Goal: Task Accomplishment & Management: Manage account settings

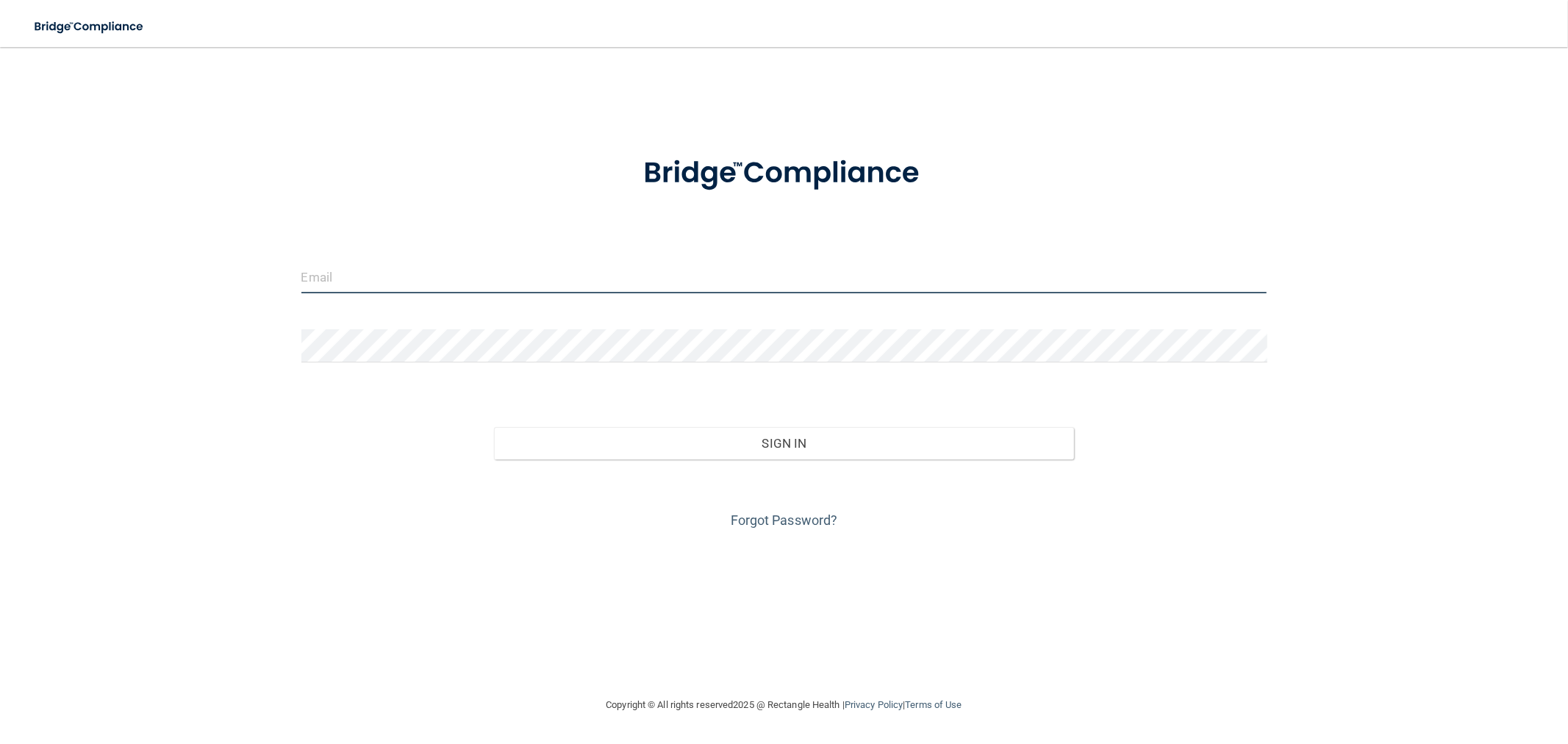
click at [456, 266] on input "email" at bounding box center [785, 277] width 966 height 33
type input "[EMAIL_ADDRESS][DOMAIN_NAME]"
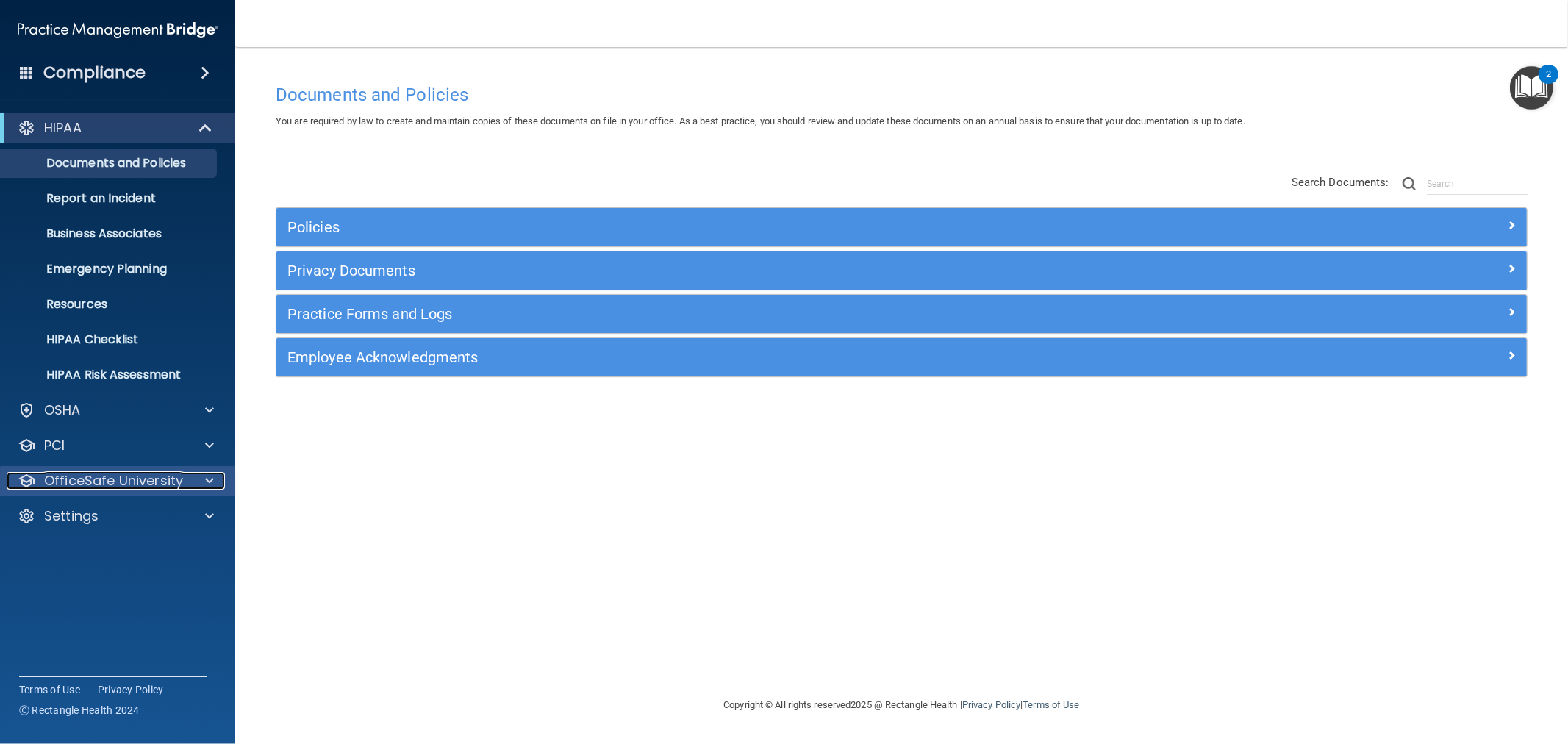
click at [192, 477] on div at bounding box center [207, 480] width 37 height 17
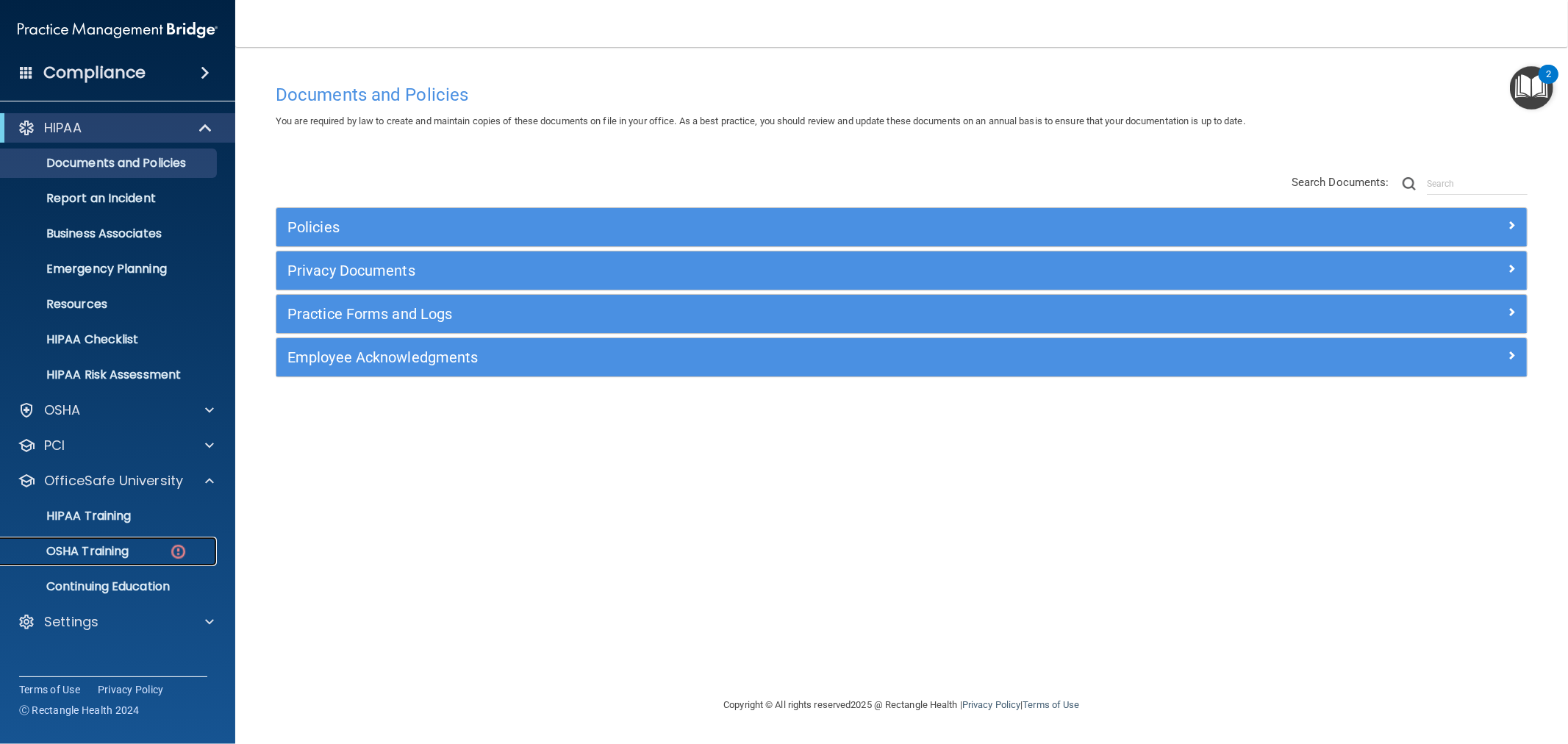
click at [142, 548] on div "OSHA Training" at bounding box center [110, 551] width 201 height 14
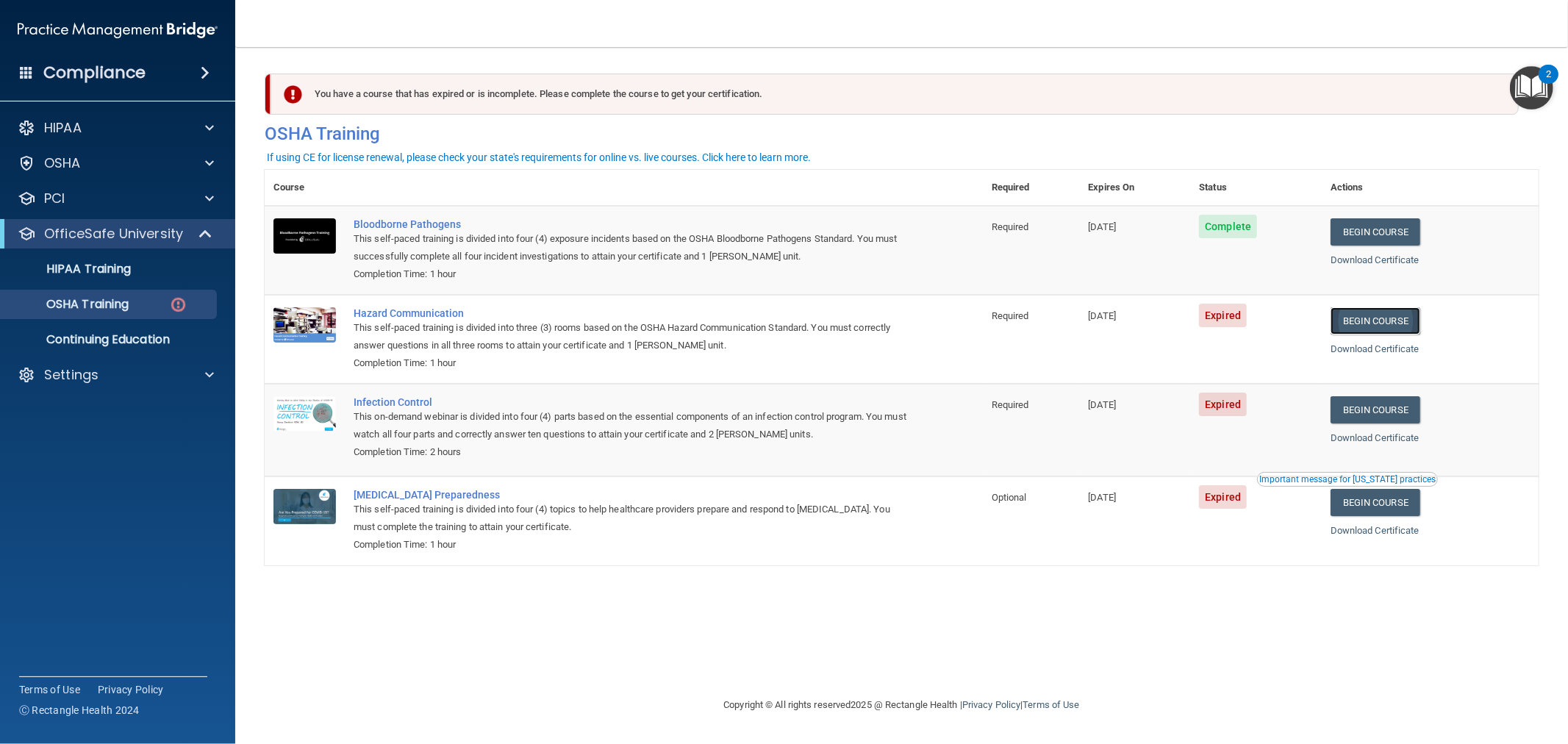
click at [1410, 326] on link "Begin Course" at bounding box center [1376, 321] width 90 height 27
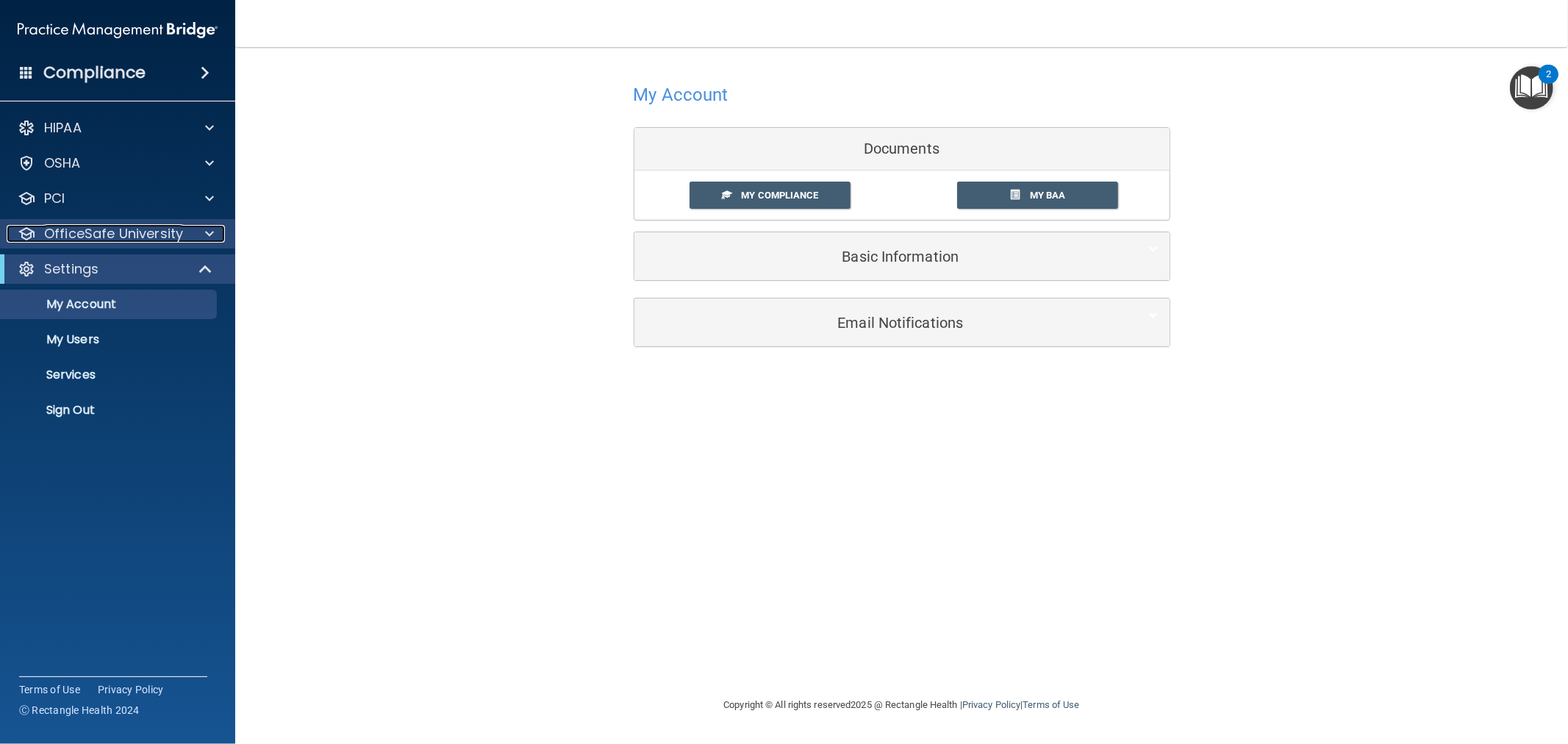
click at [175, 232] on p "OfficeSafe University" at bounding box center [114, 234] width 139 height 17
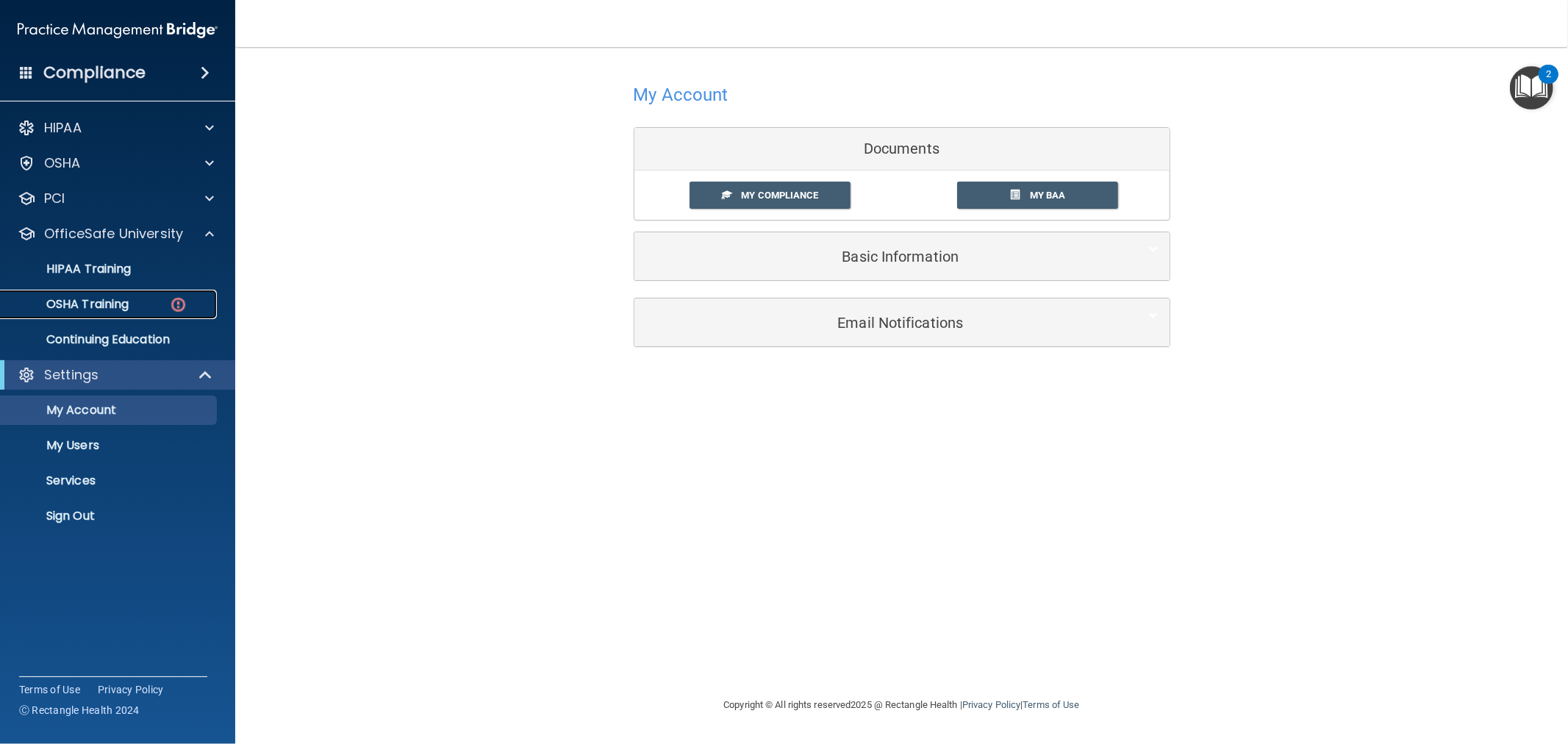
click at [130, 308] on div "OSHA Training" at bounding box center [110, 304] width 201 height 14
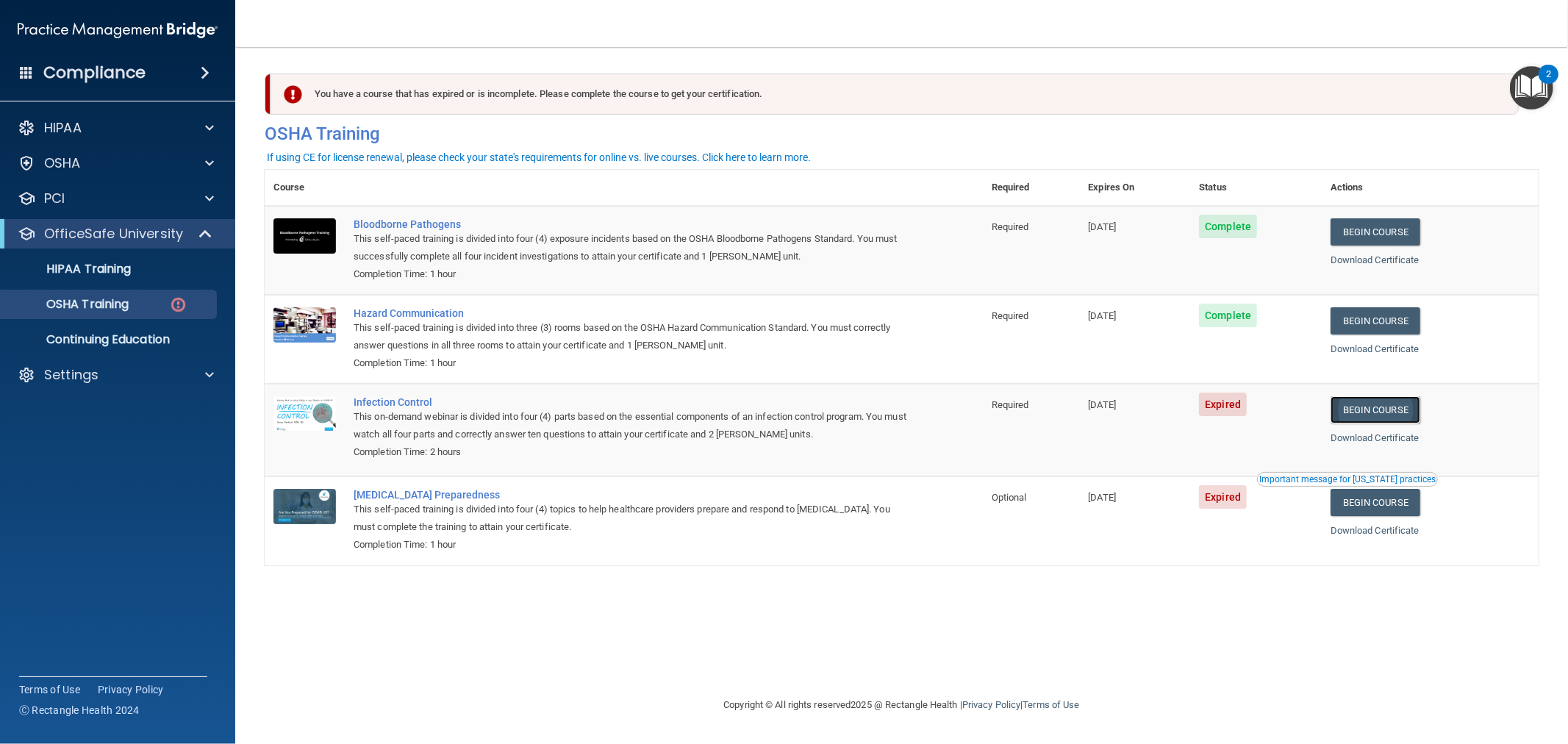
click at [1415, 412] on link "Begin Course" at bounding box center [1376, 410] width 90 height 27
click at [1383, 409] on link "Begin Course" at bounding box center [1376, 410] width 90 height 27
click at [213, 375] on span at bounding box center [209, 374] width 9 height 17
click at [158, 443] on p "My Users" at bounding box center [110, 445] width 201 height 14
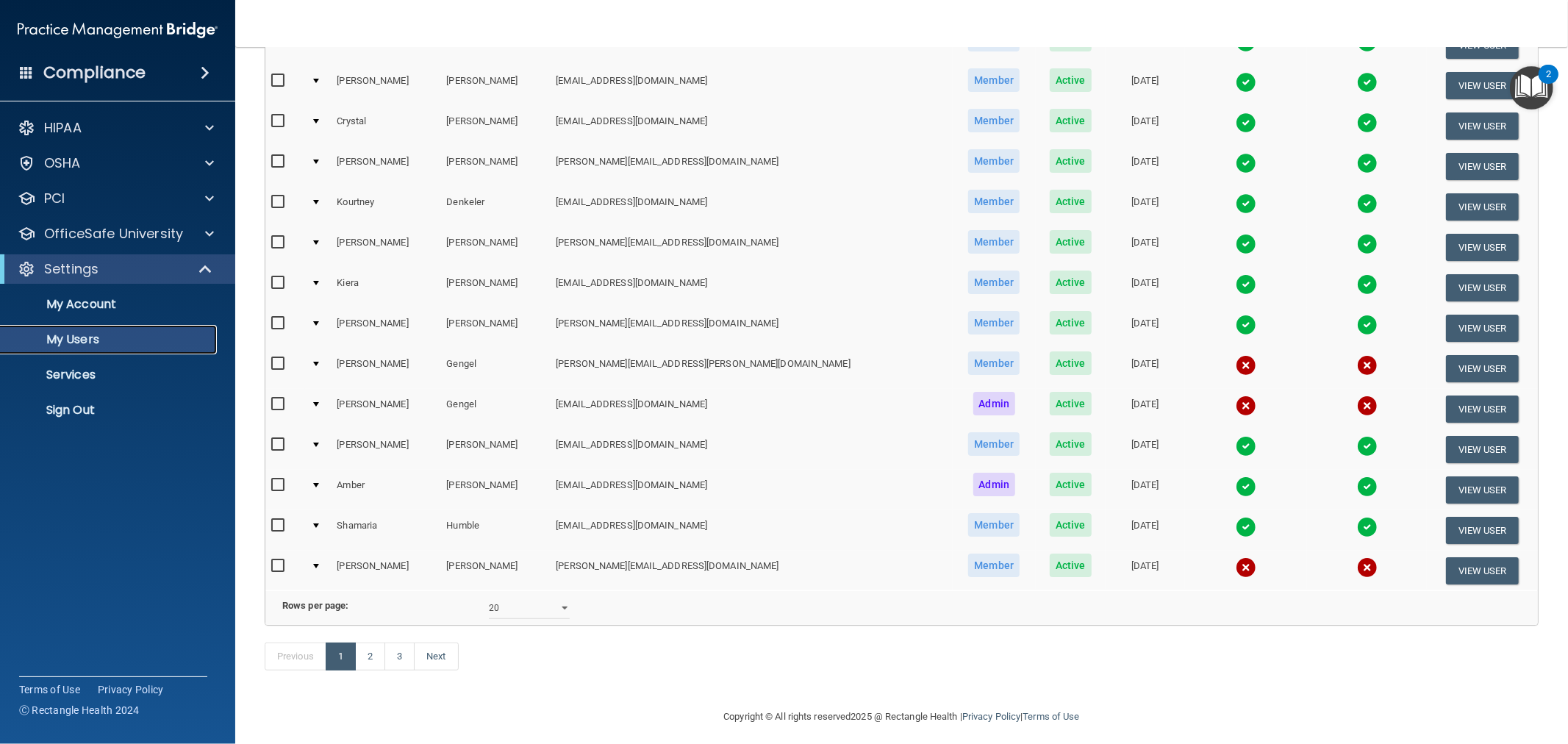
scroll to position [464, 0]
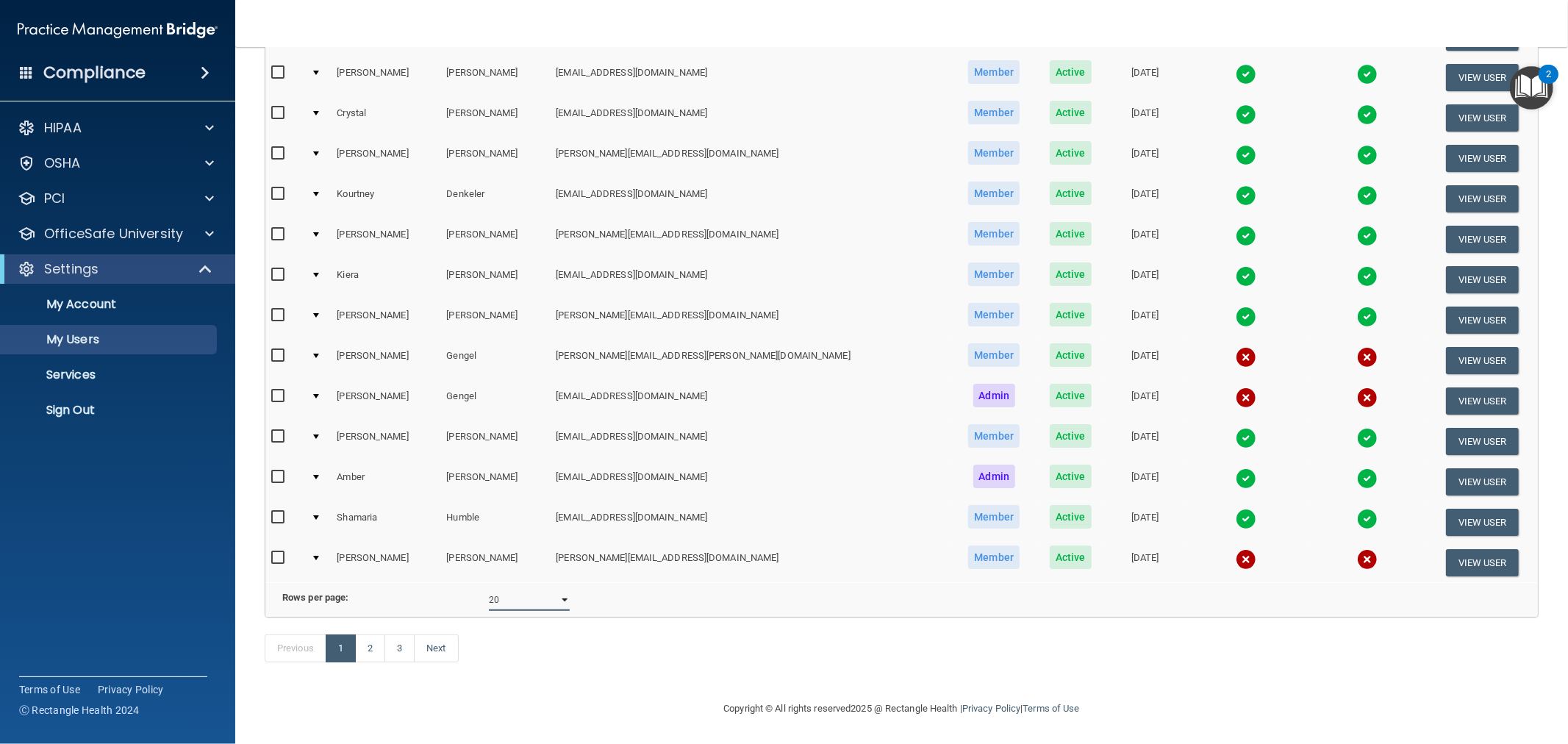
click at [527, 589] on select "10 20 30 40 all" at bounding box center [529, 600] width 81 height 22
select select "41"
click at [489, 589] on select "10 20 30 40 all" at bounding box center [529, 600] width 81 height 22
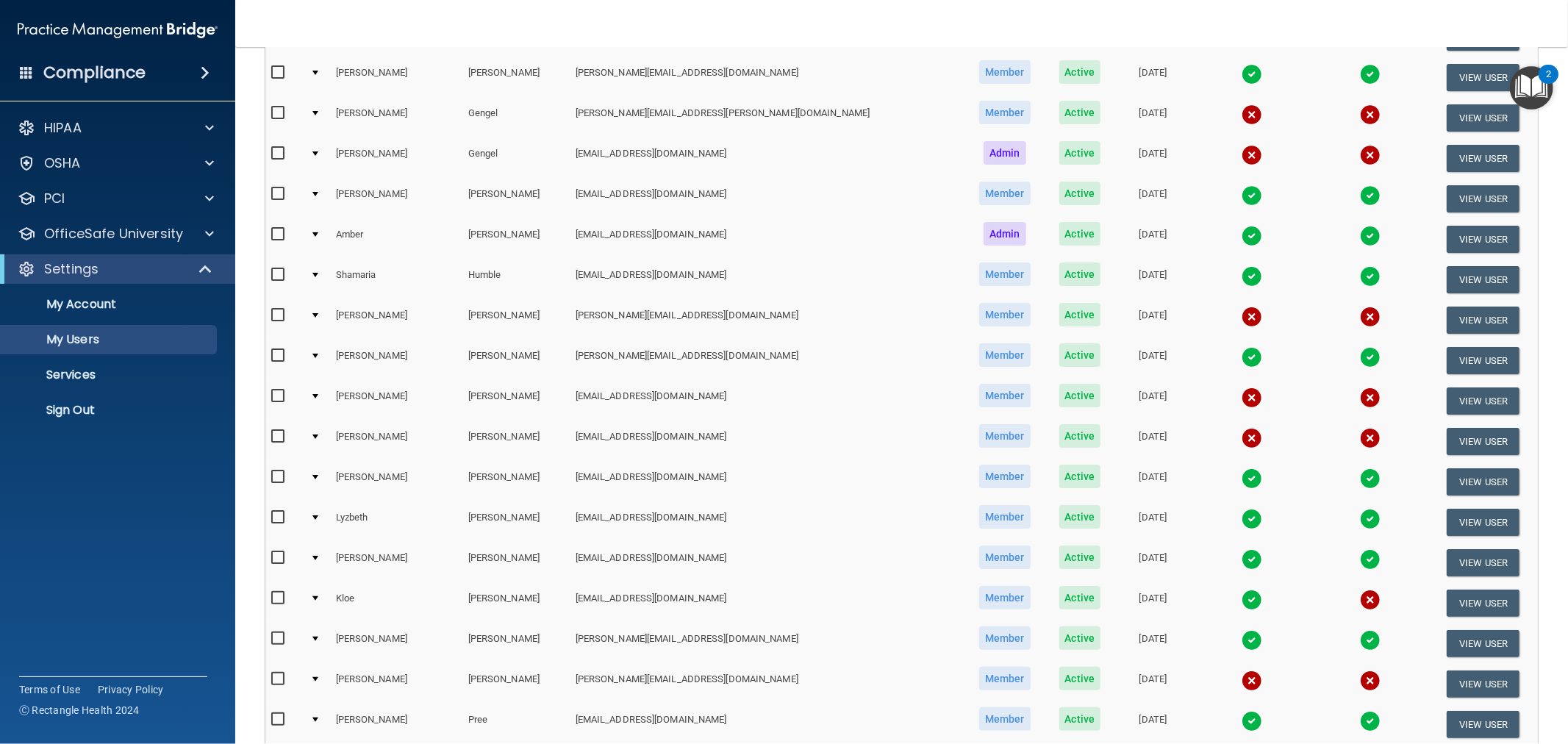
scroll to position [653, 0]
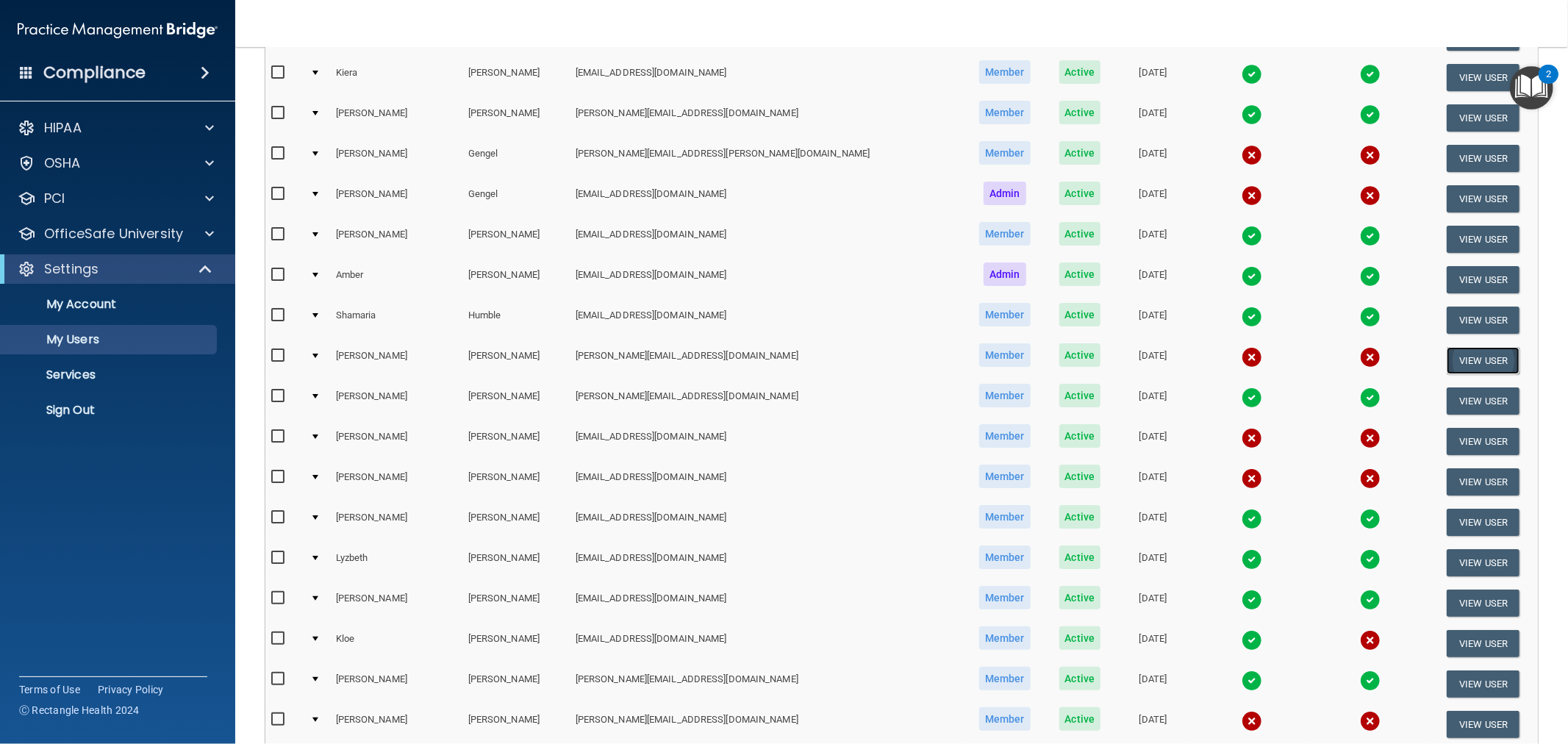
click at [1452, 348] on button "View User" at bounding box center [1483, 360] width 73 height 27
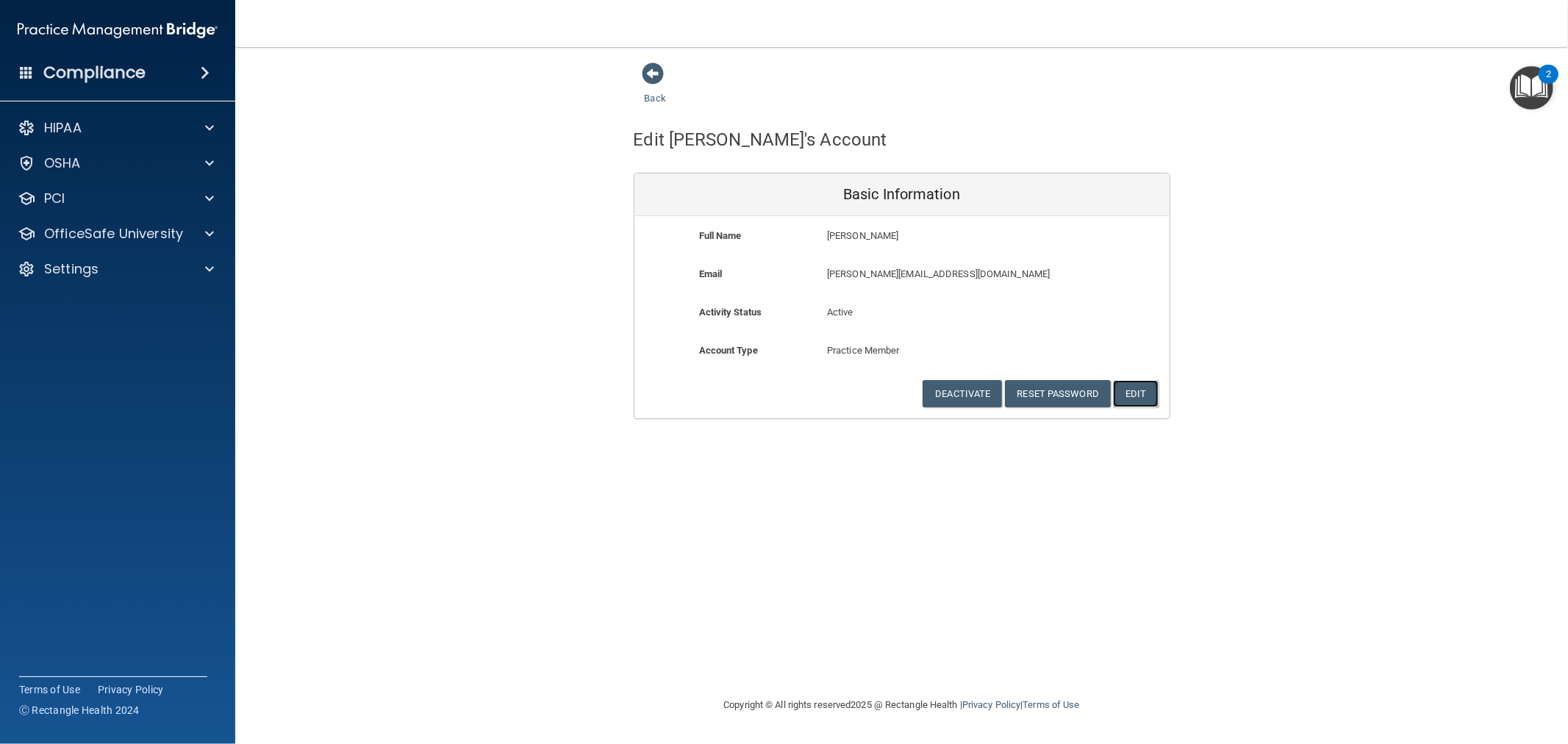
click at [1146, 381] on button "Edit" at bounding box center [1135, 393] width 45 height 27
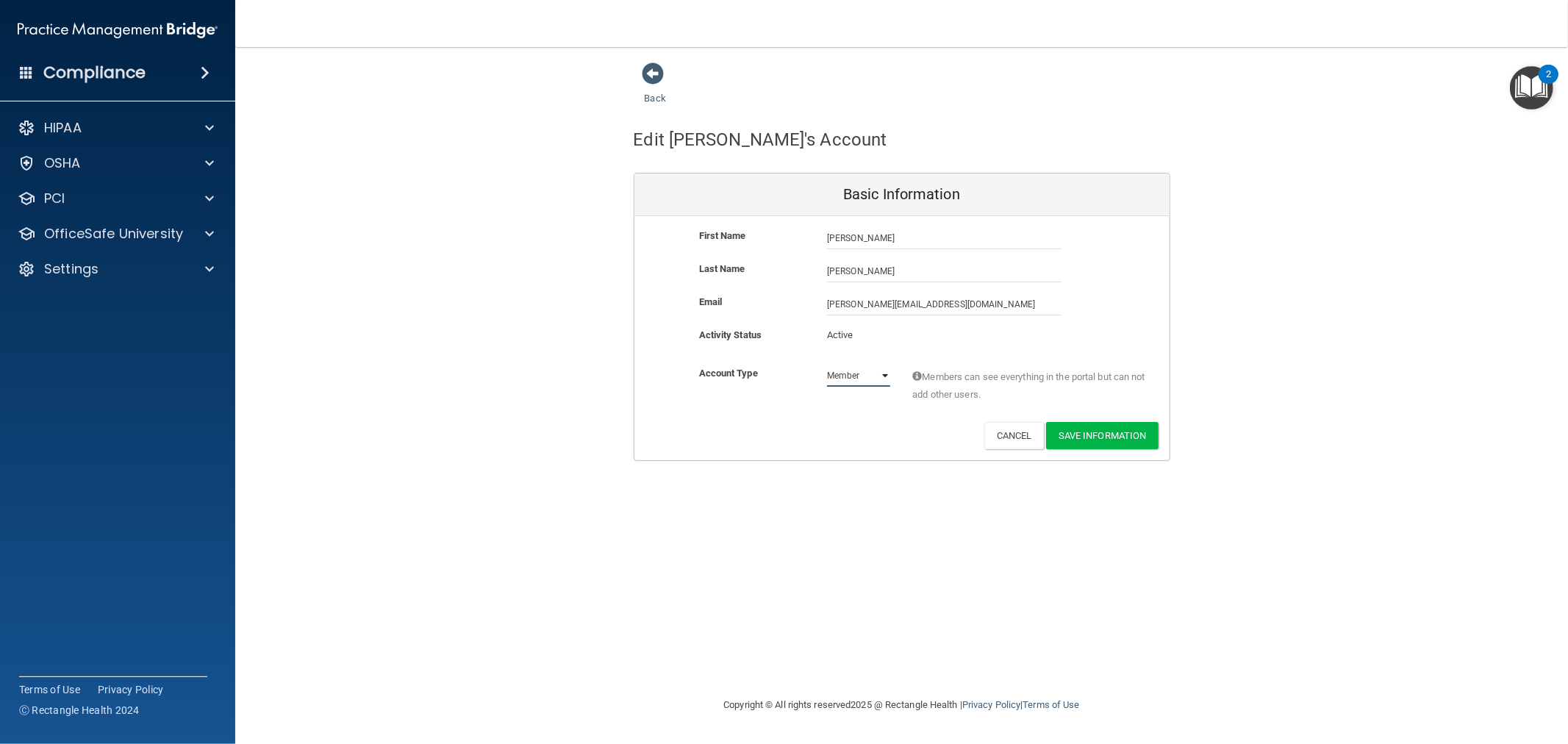
click at [863, 376] on select "Admin Member" at bounding box center [858, 375] width 63 height 22
click at [843, 332] on p "Active" at bounding box center [858, 335] width 63 height 17
click at [996, 435] on button "Cancel" at bounding box center [1014, 436] width 59 height 27
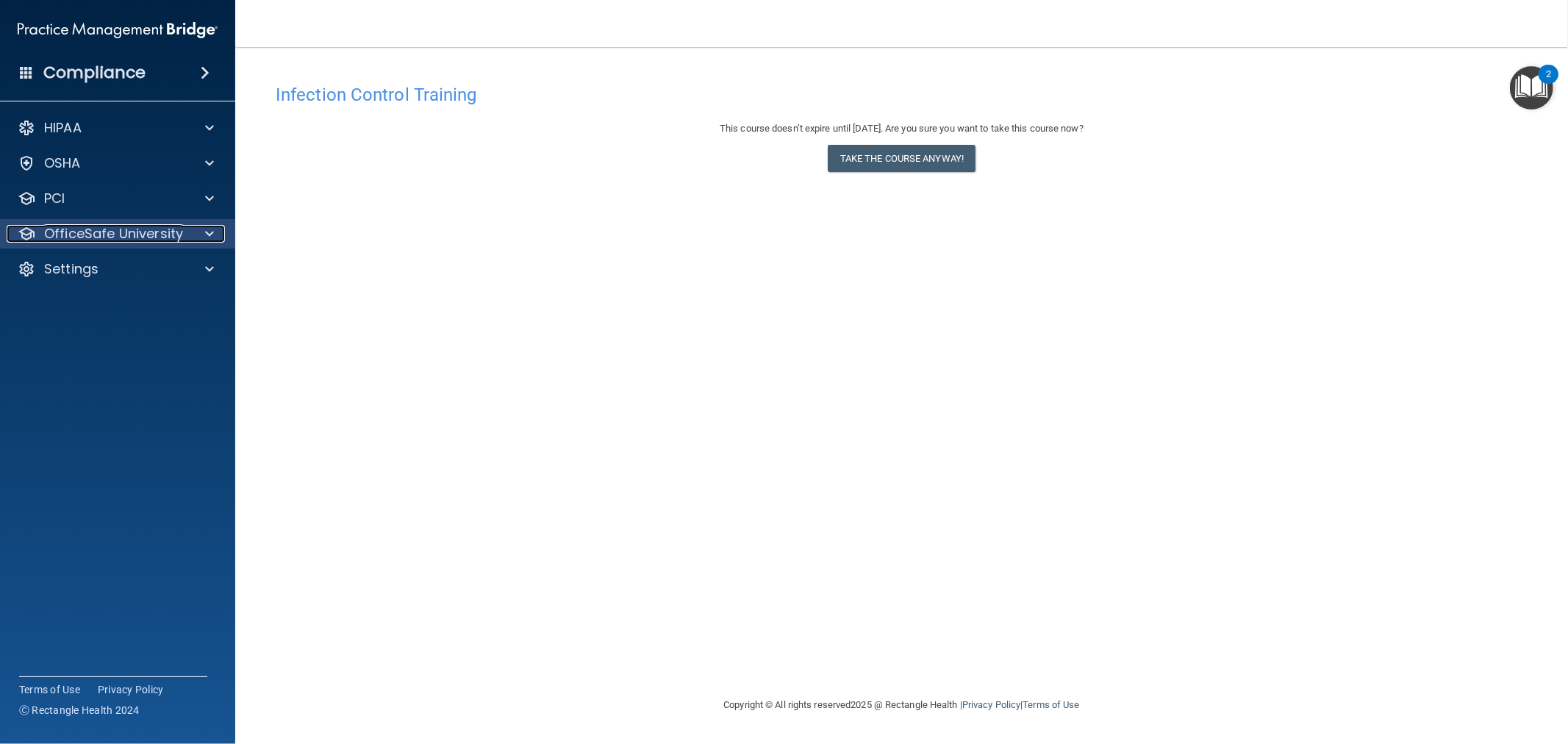
click at [189, 233] on div at bounding box center [207, 234] width 37 height 17
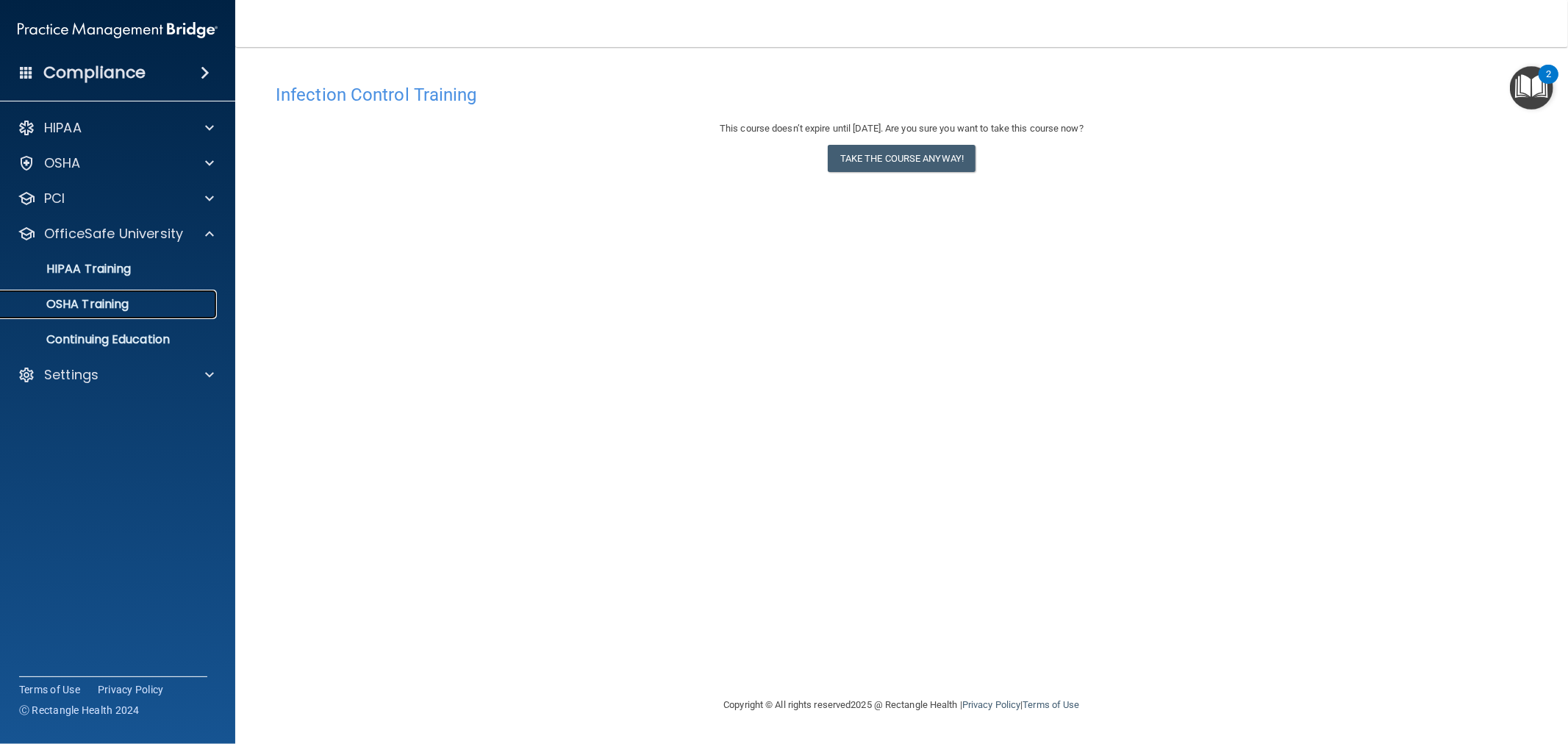
click at [129, 297] on p "OSHA Training" at bounding box center [69, 304] width 119 height 14
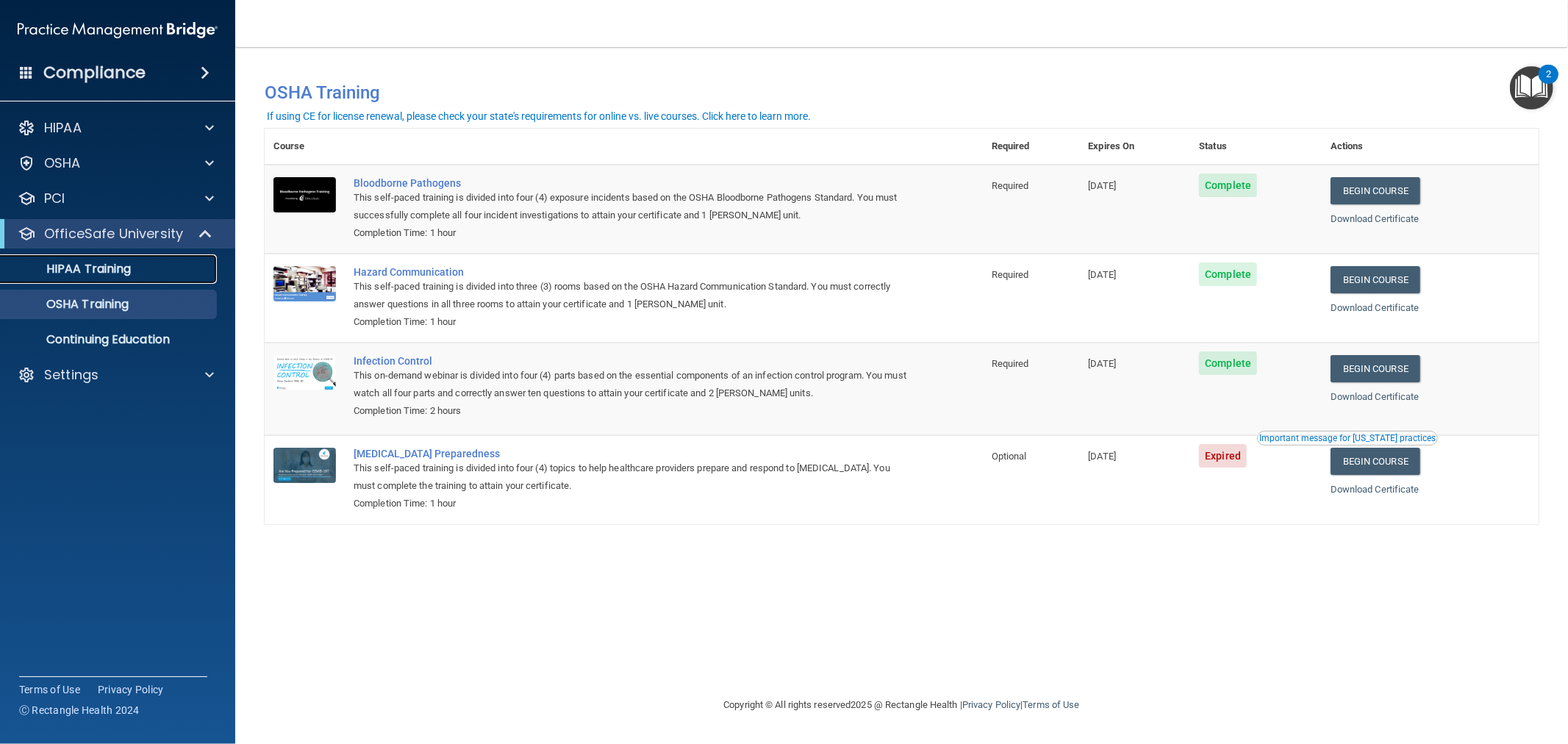
click at [133, 266] on div "HIPAA Training" at bounding box center [110, 268] width 201 height 14
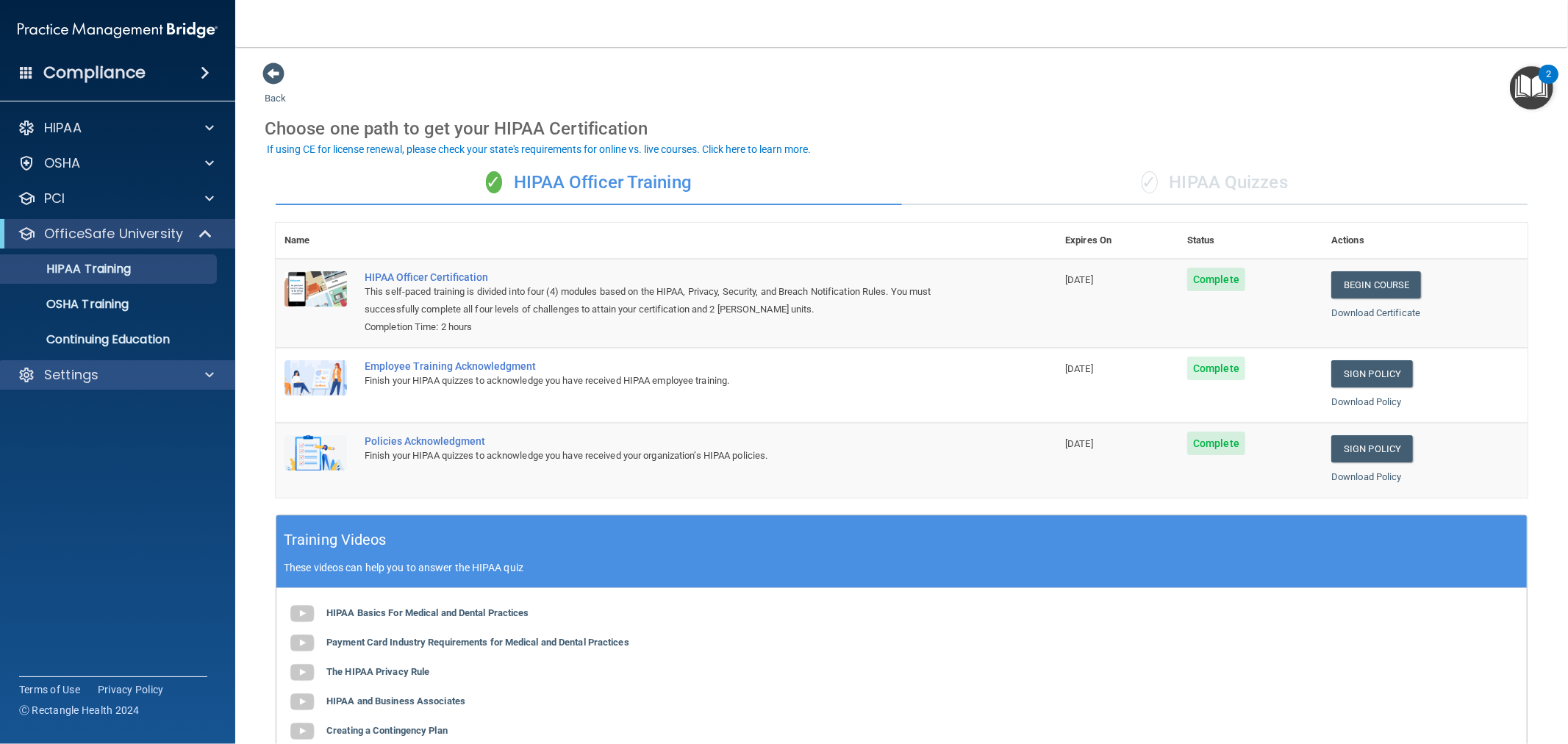
click at [210, 363] on div "Settings" at bounding box center [117, 374] width 236 height 30
click at [212, 375] on span at bounding box center [209, 374] width 9 height 17
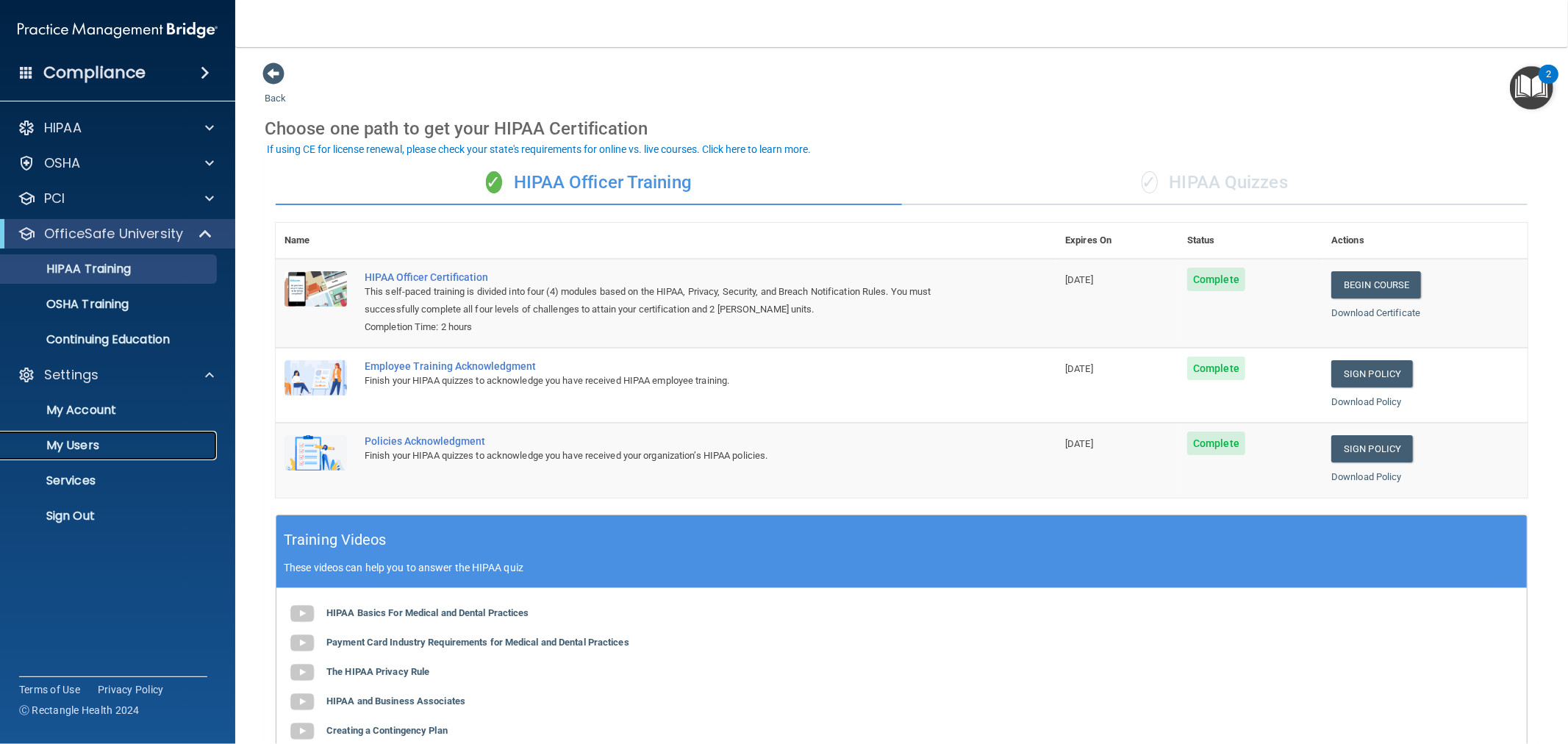
click at [95, 439] on p "My Users" at bounding box center [110, 445] width 201 height 14
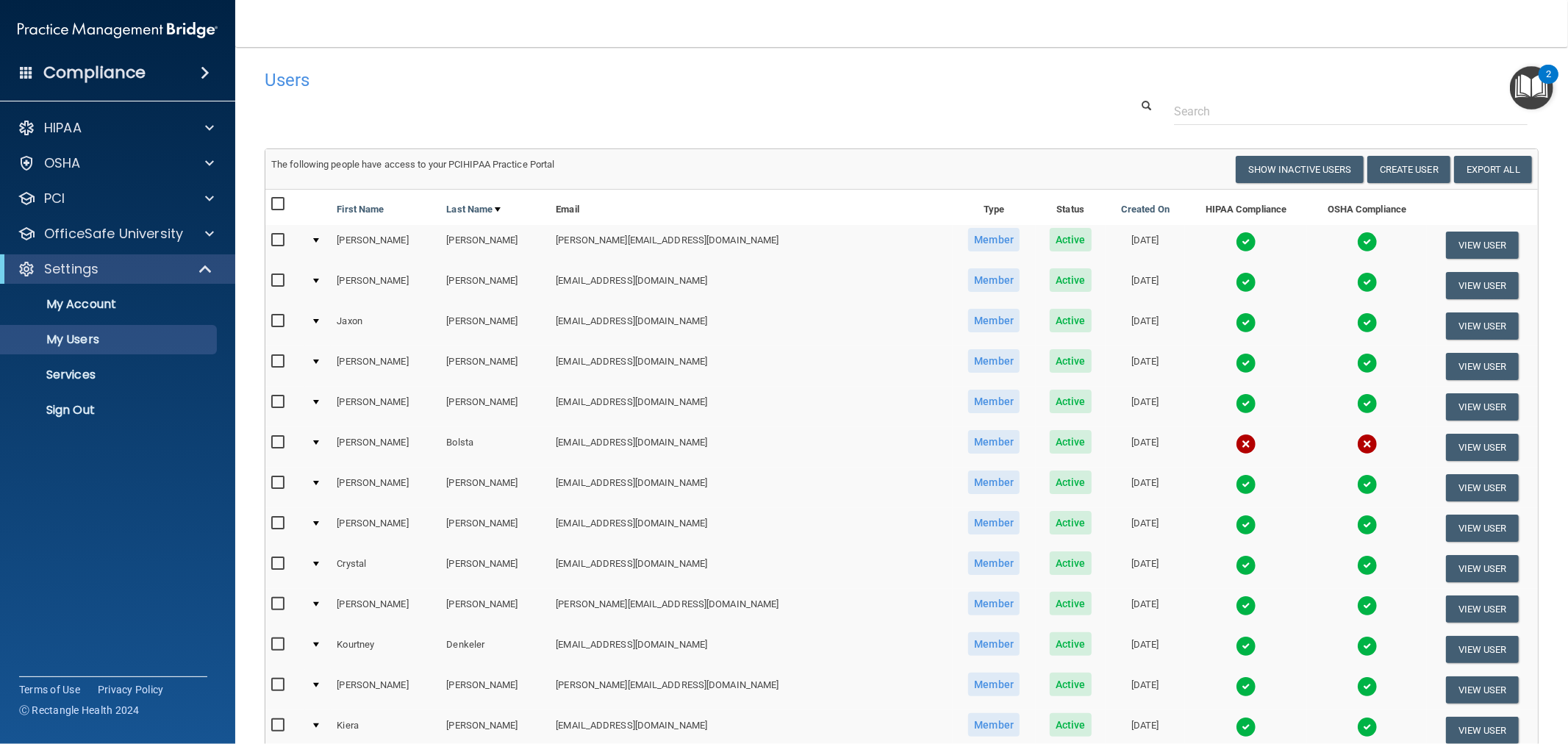
click at [201, 64] on span at bounding box center [204, 73] width 9 height 17
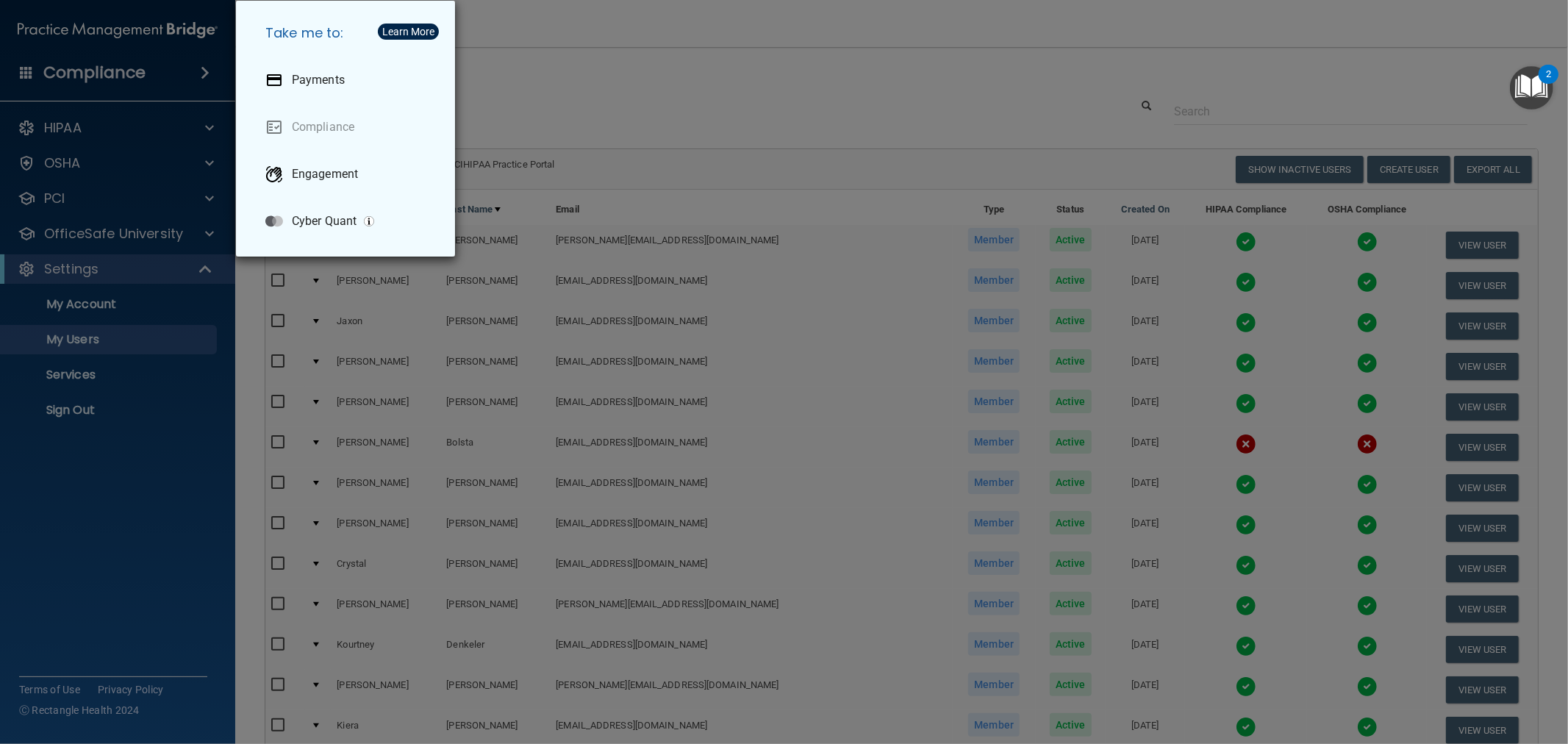
click at [155, 120] on div "Take me to: Payments Compliance Engagement Cyber Quant" at bounding box center [784, 372] width 1568 height 744
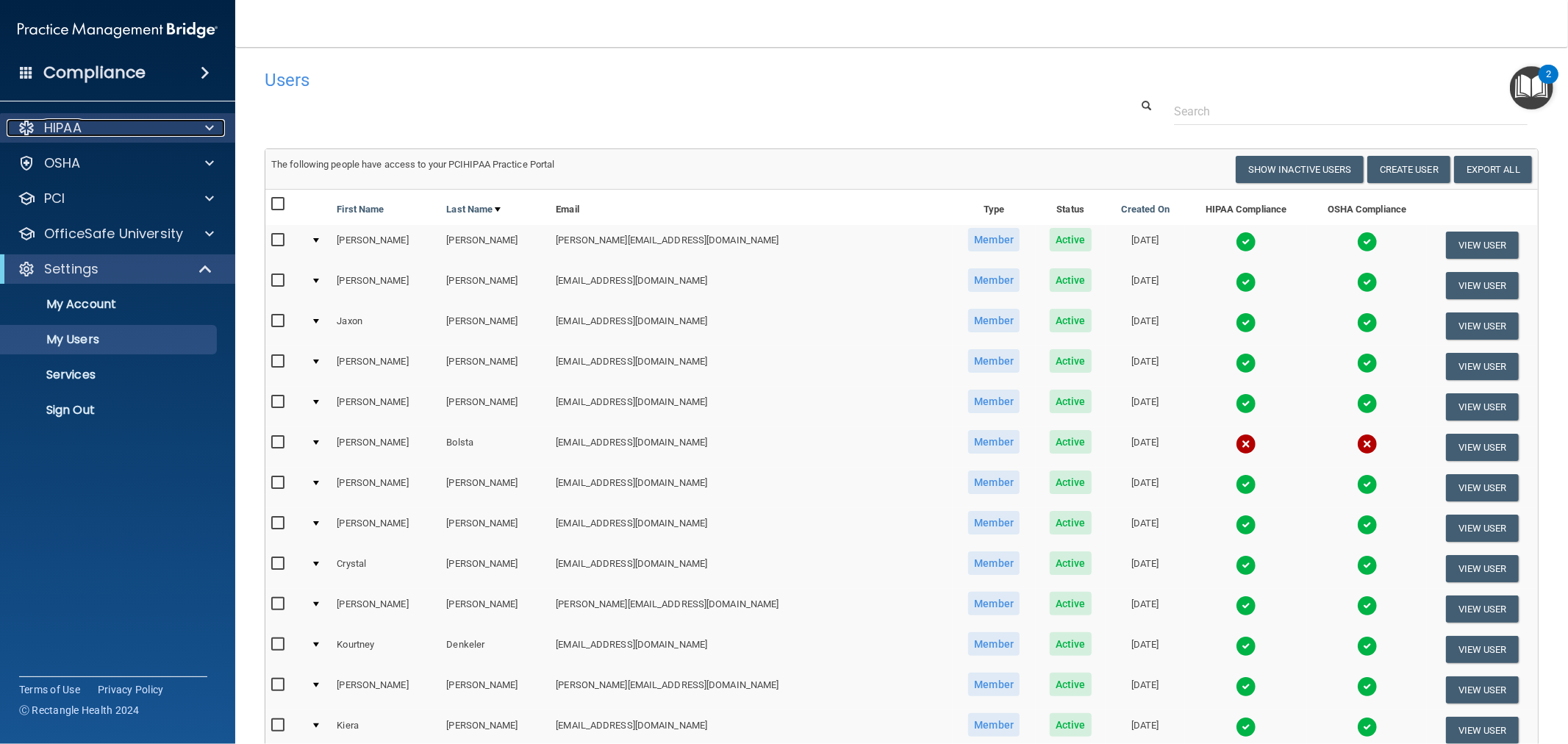
click at [208, 127] on span at bounding box center [209, 128] width 9 height 17
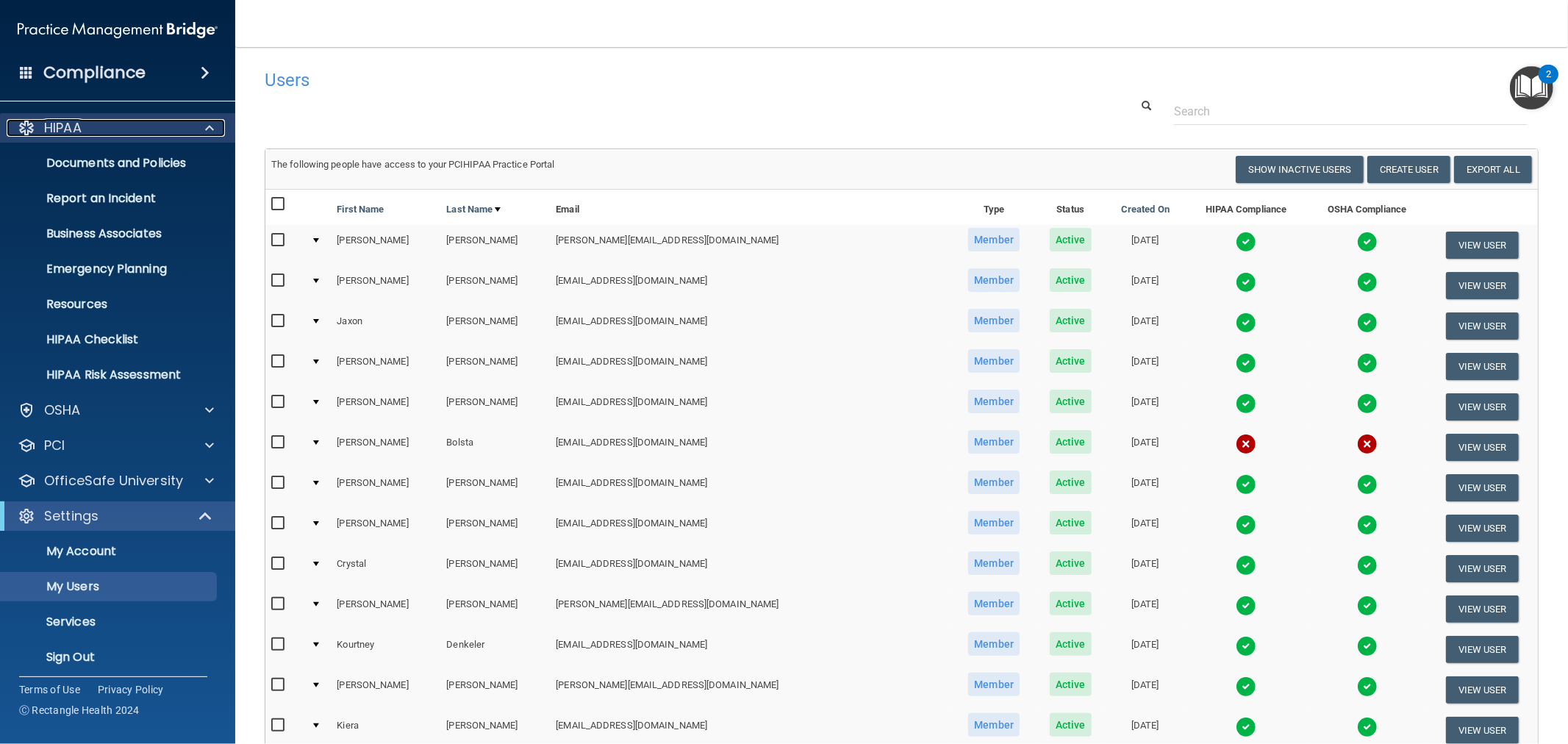
click at [208, 127] on span at bounding box center [209, 128] width 9 height 17
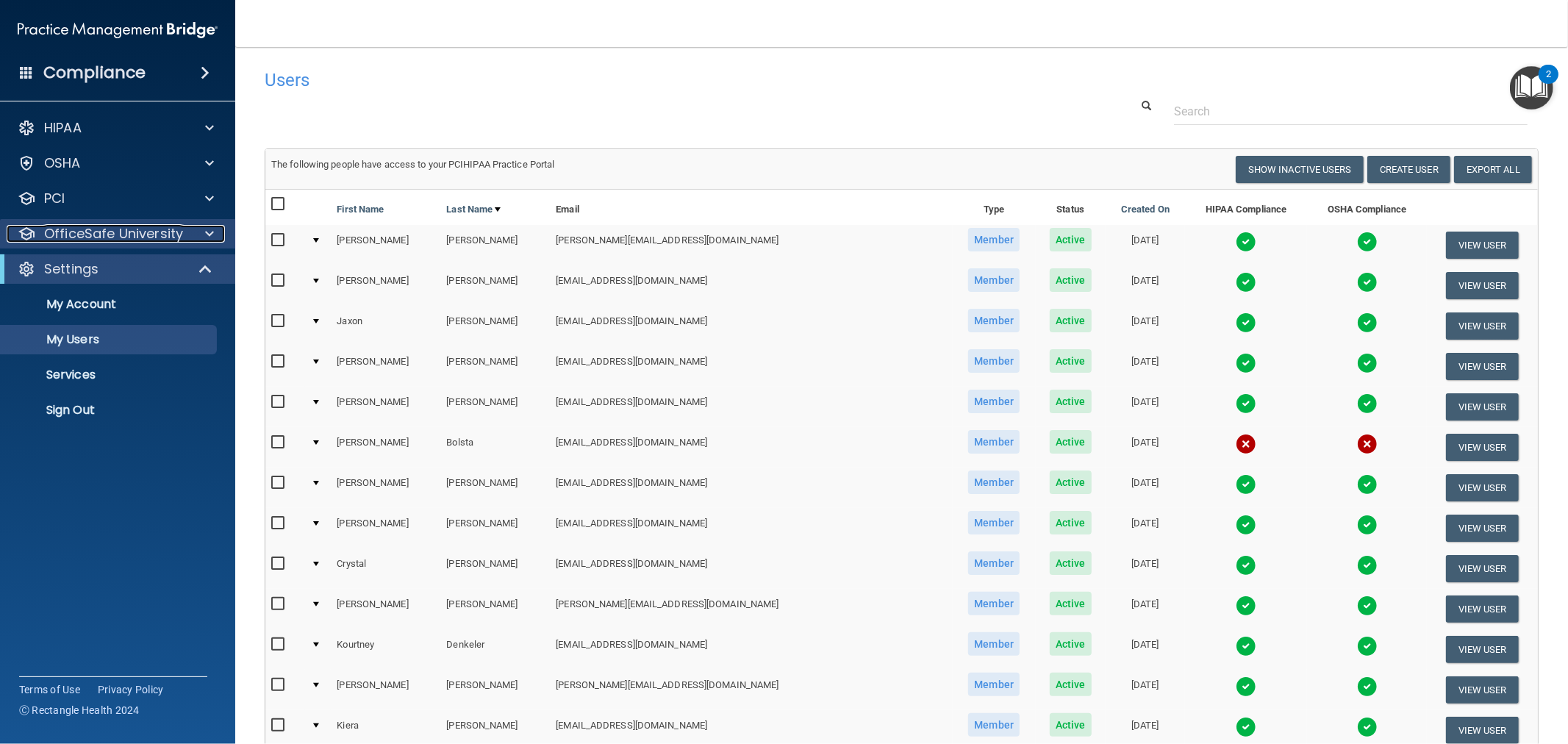
click at [111, 229] on p "OfficeSafe University" at bounding box center [114, 234] width 139 height 17
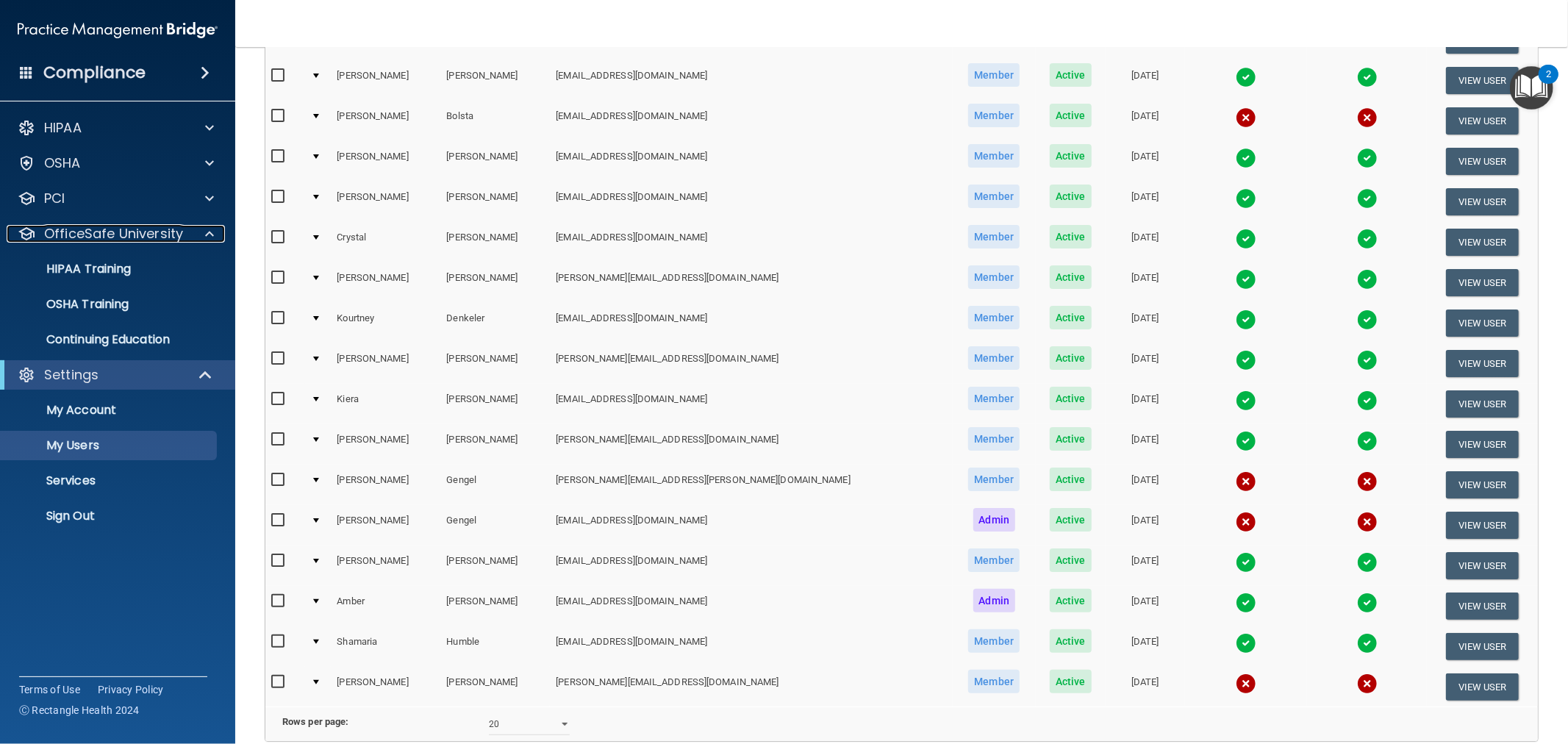
scroll to position [408, 0]
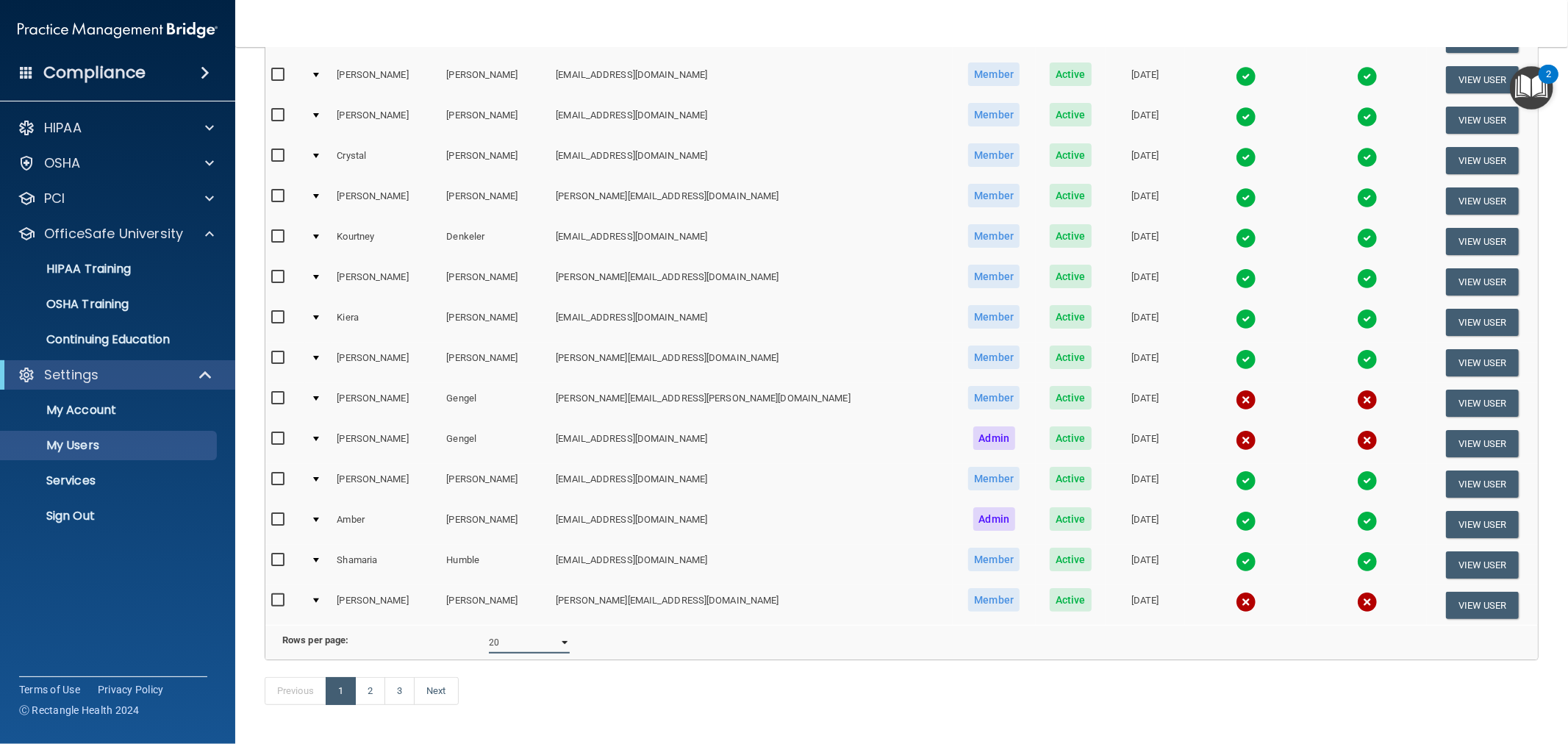
click at [531, 648] on select "10 20 30 40 all" at bounding box center [529, 642] width 81 height 22
select select "41"
click at [489, 631] on select "10 20 30 40 all" at bounding box center [529, 642] width 81 height 22
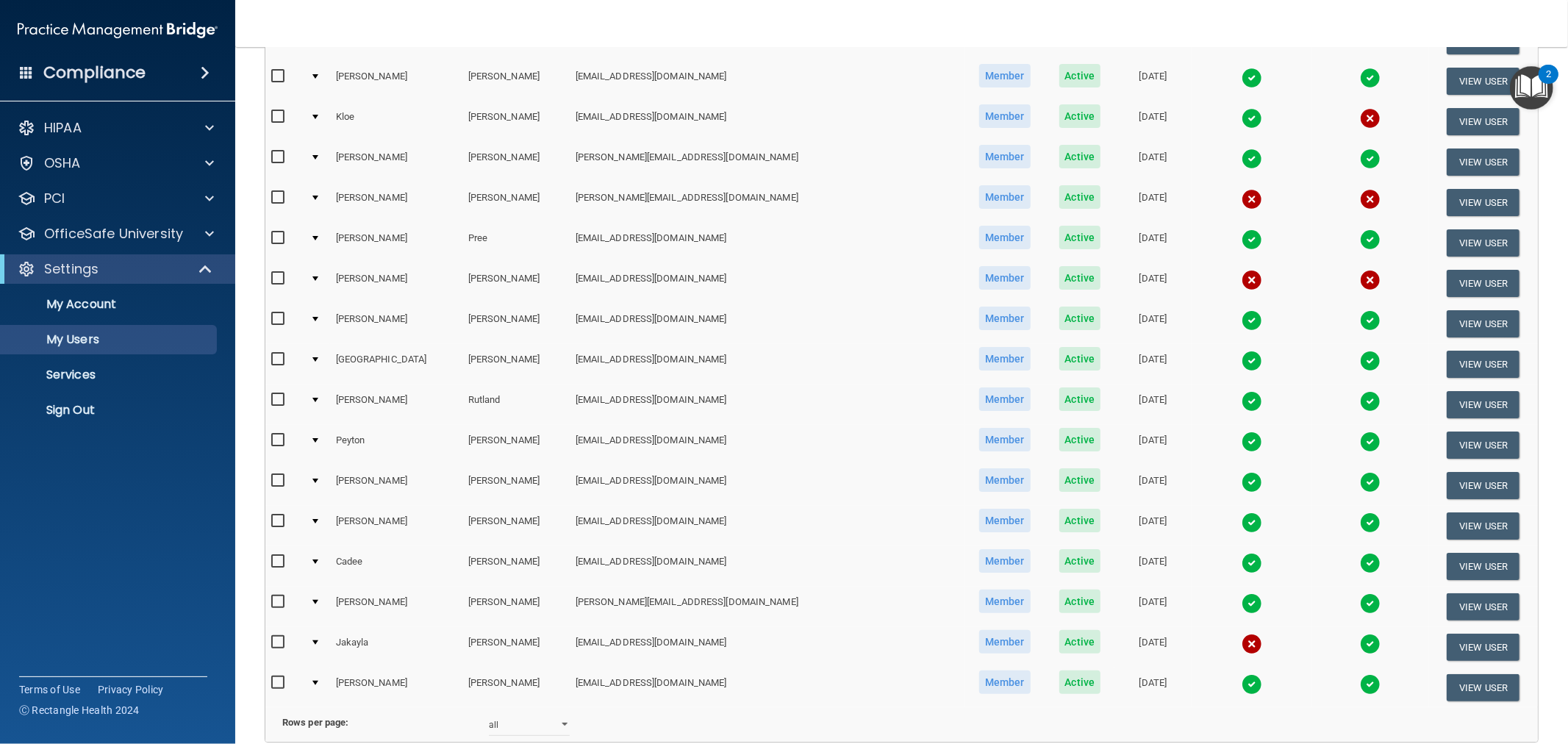
scroll to position [1225, 0]
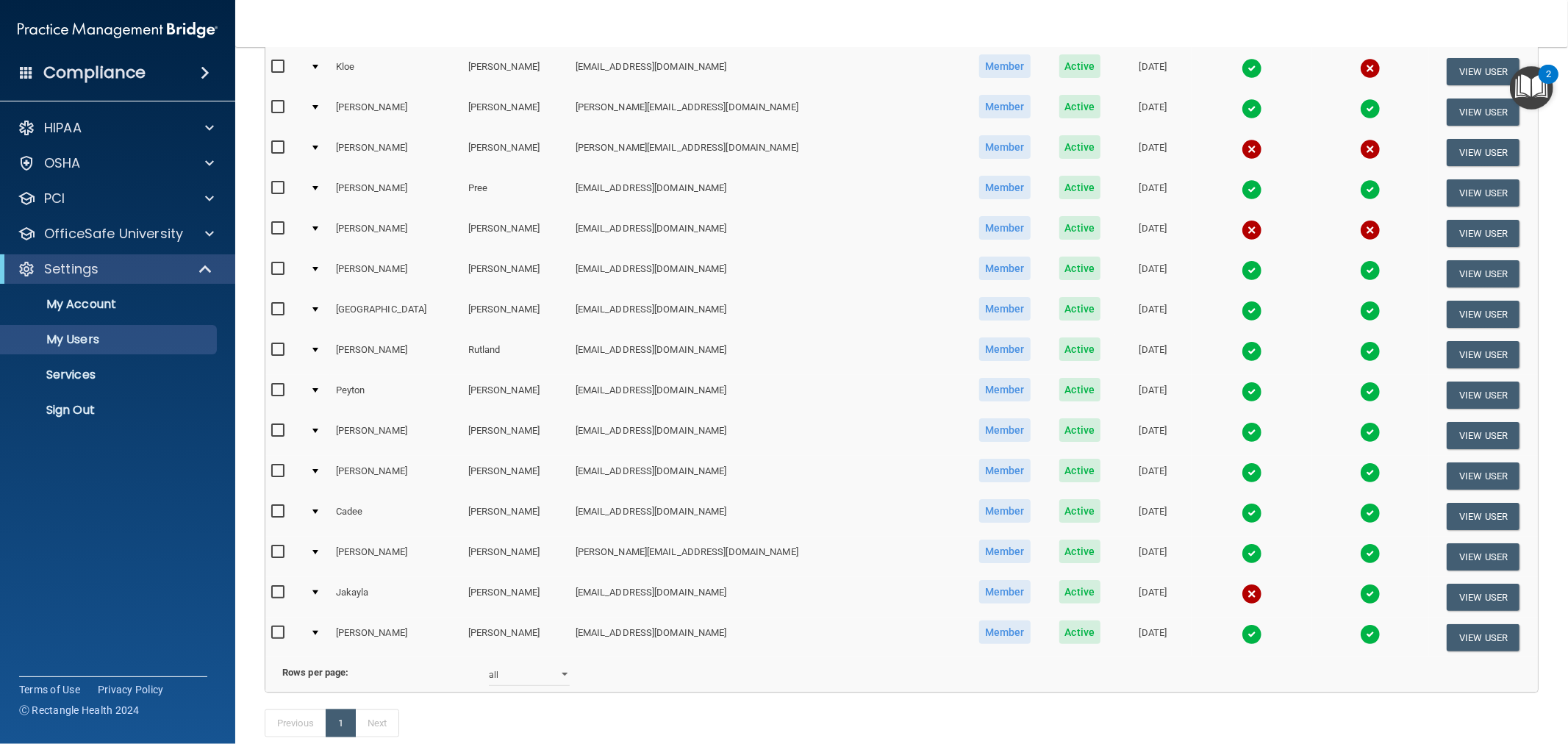
click at [1242, 584] on img at bounding box center [1253, 594] width 21 height 21
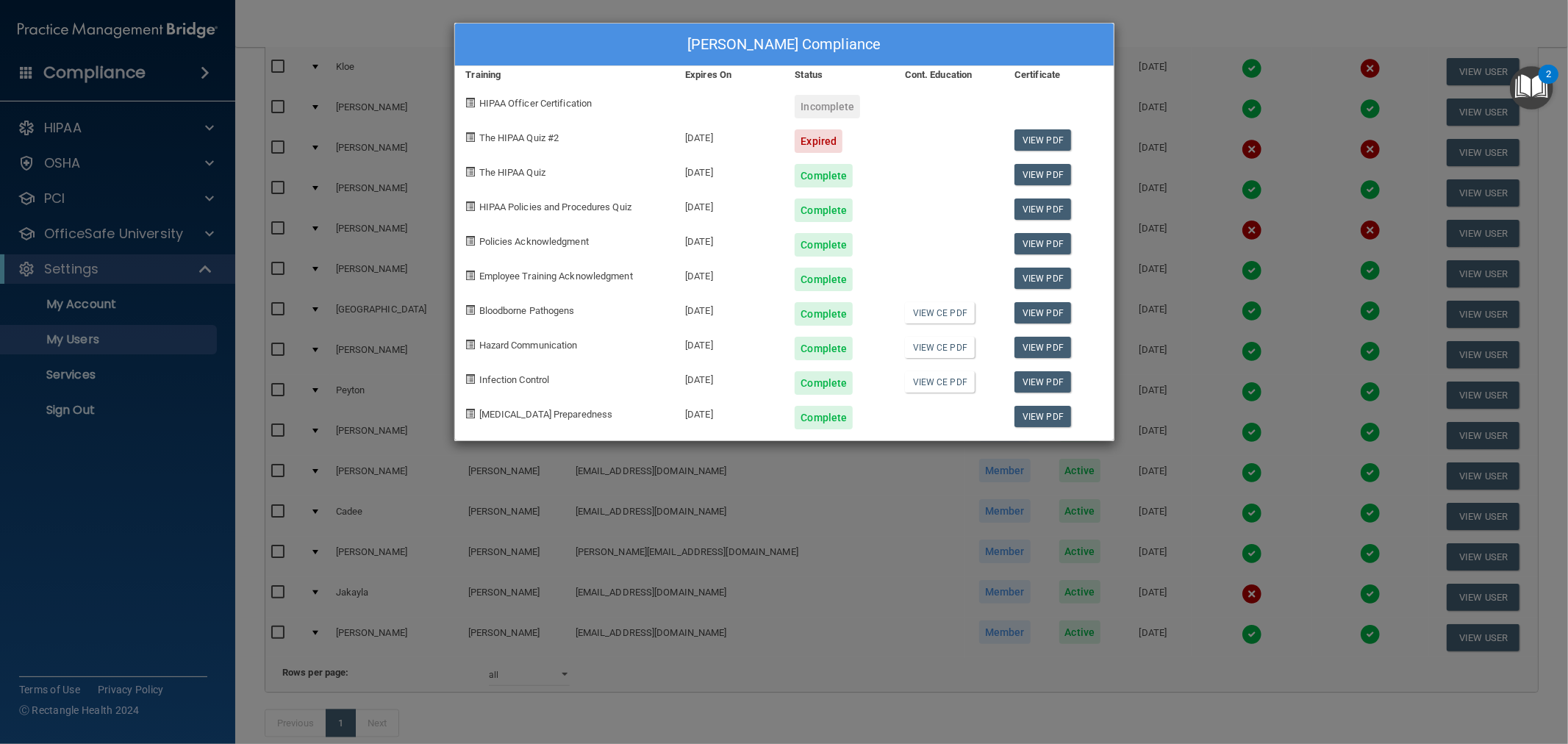
click at [409, 98] on div "[PERSON_NAME] Compliance Training Expires On Status Cont. Education Certificate…" at bounding box center [784, 372] width 1568 height 744
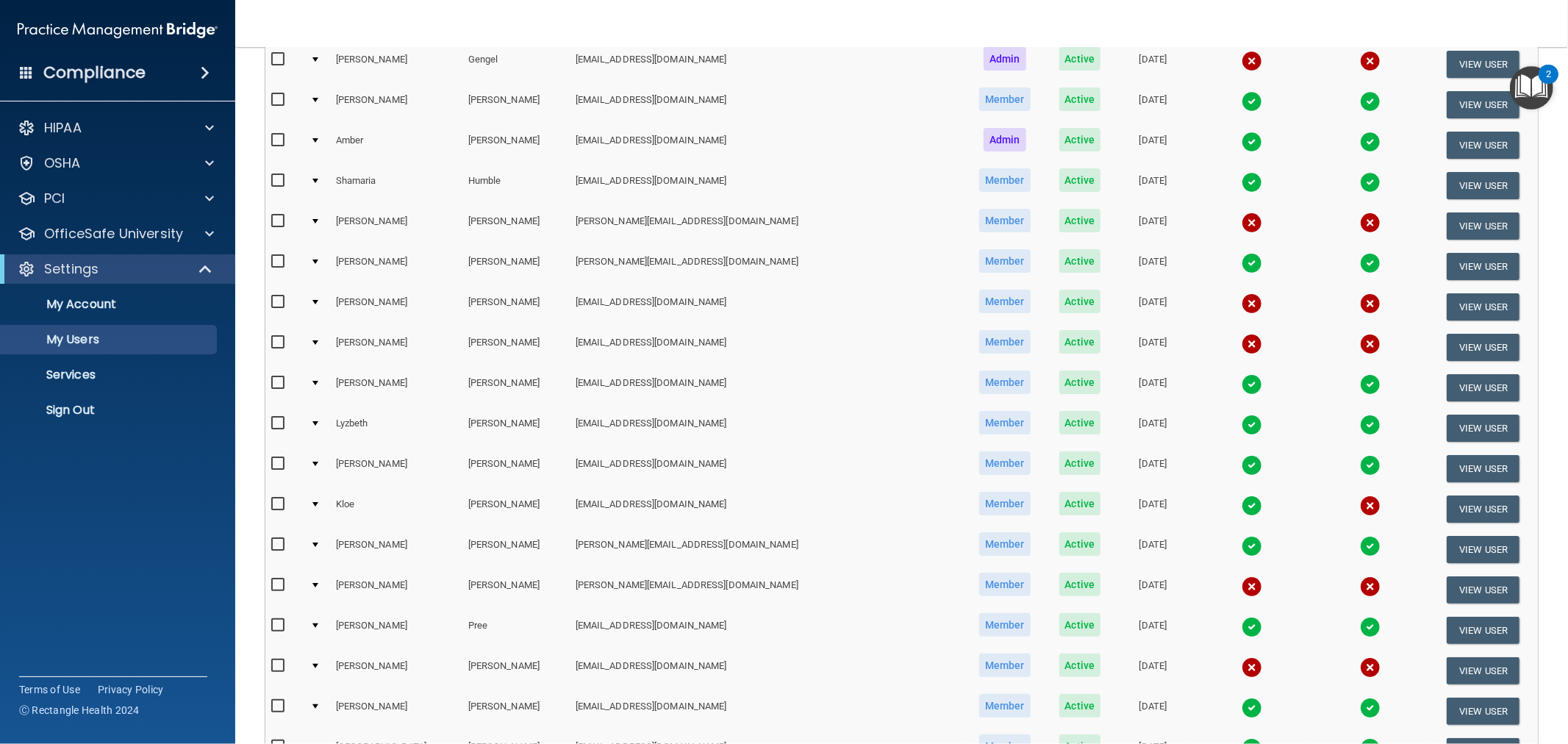
scroll to position [817, 0]
